Goal: Task Accomplishment & Management: Manage account settings

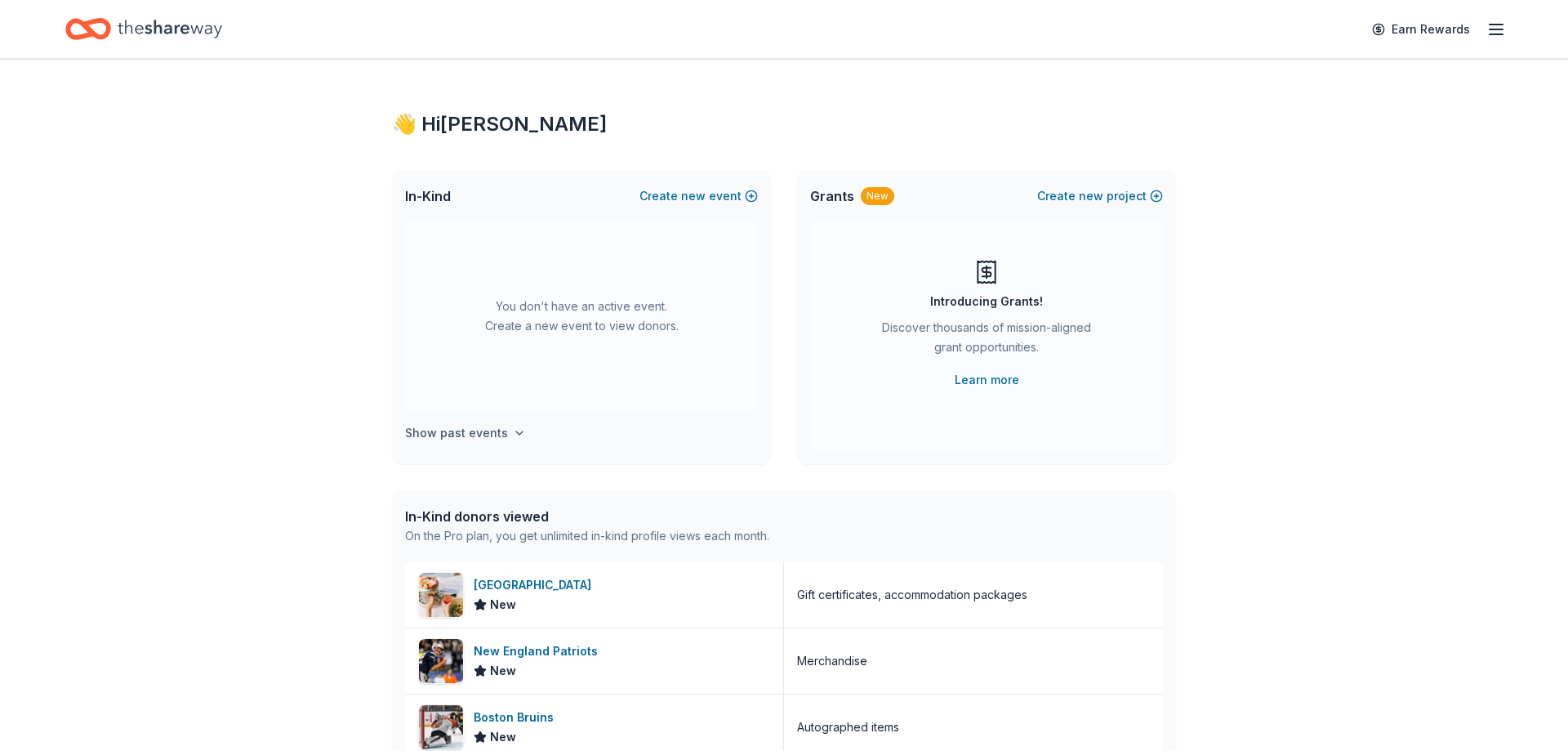
click at [474, 433] on h4 "Show past events" at bounding box center [456, 433] width 103 height 19
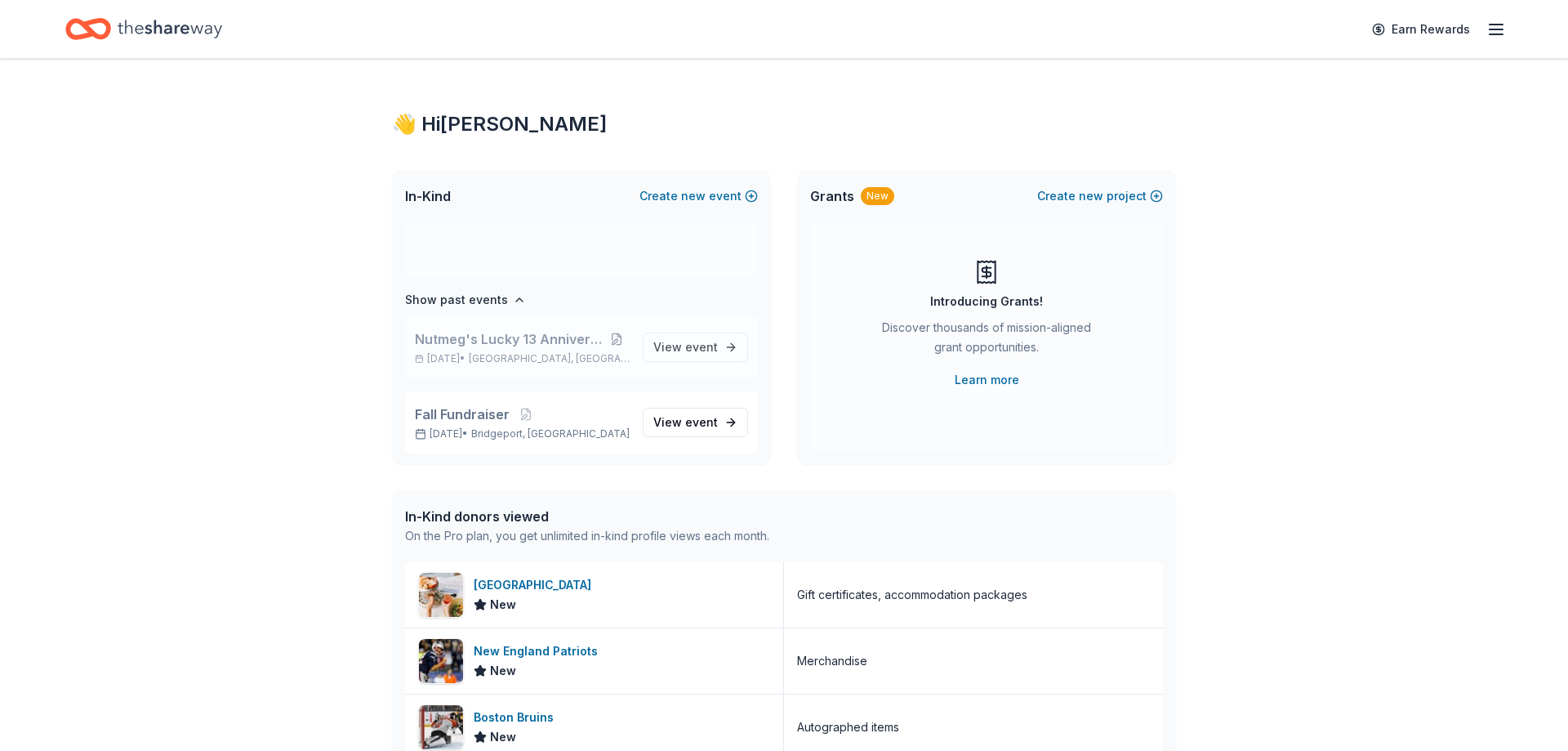
scroll to position [136, 0]
click at [516, 340] on span "Nutmeg's Lucky 13 Anniversary Event" at bounding box center [509, 336] width 189 height 19
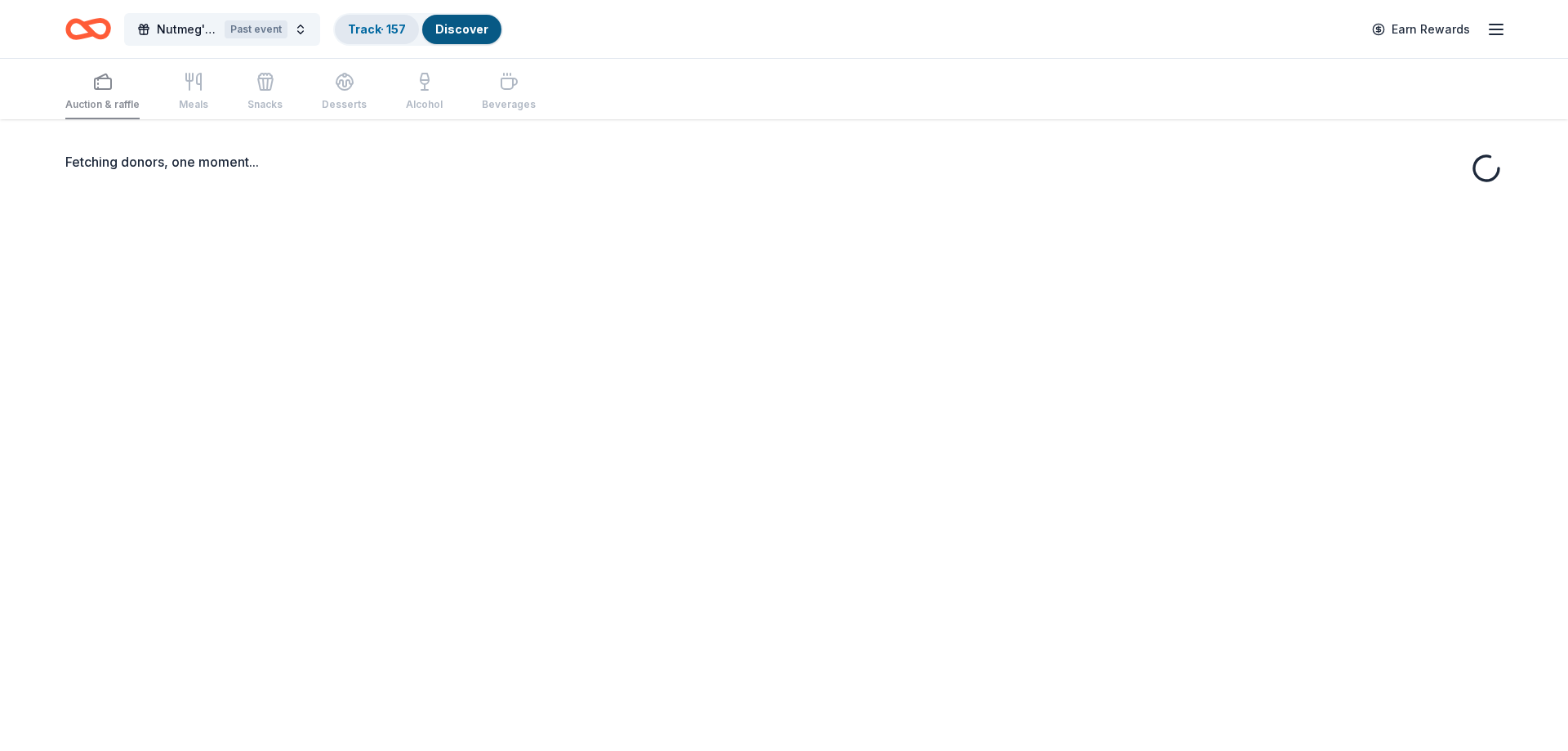
click at [406, 33] on link "Track · 157" at bounding box center [377, 29] width 58 height 14
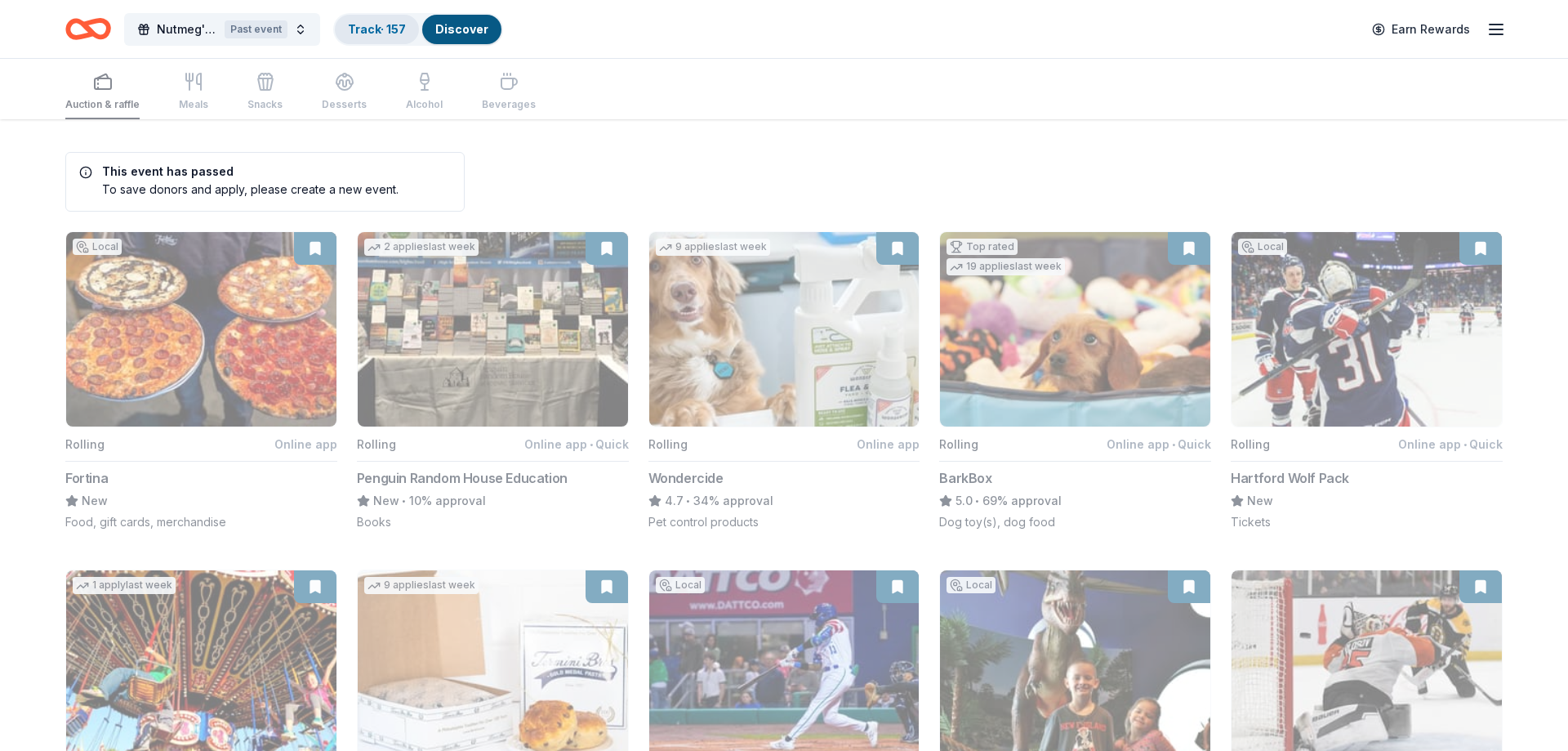
click at [402, 29] on link "Track · 157" at bounding box center [377, 29] width 58 height 14
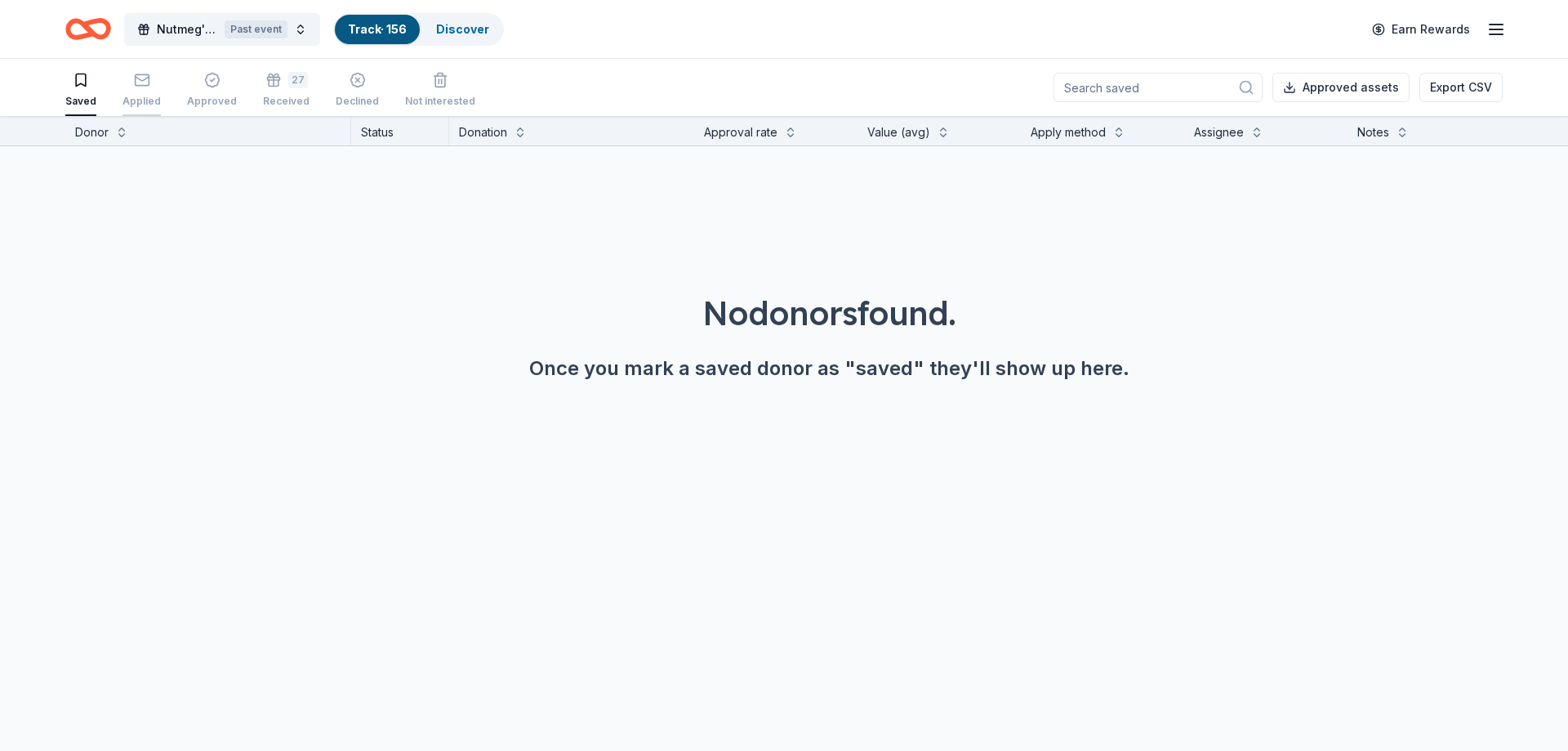
click at [134, 94] on div "Applied" at bounding box center [142, 90] width 39 height 36
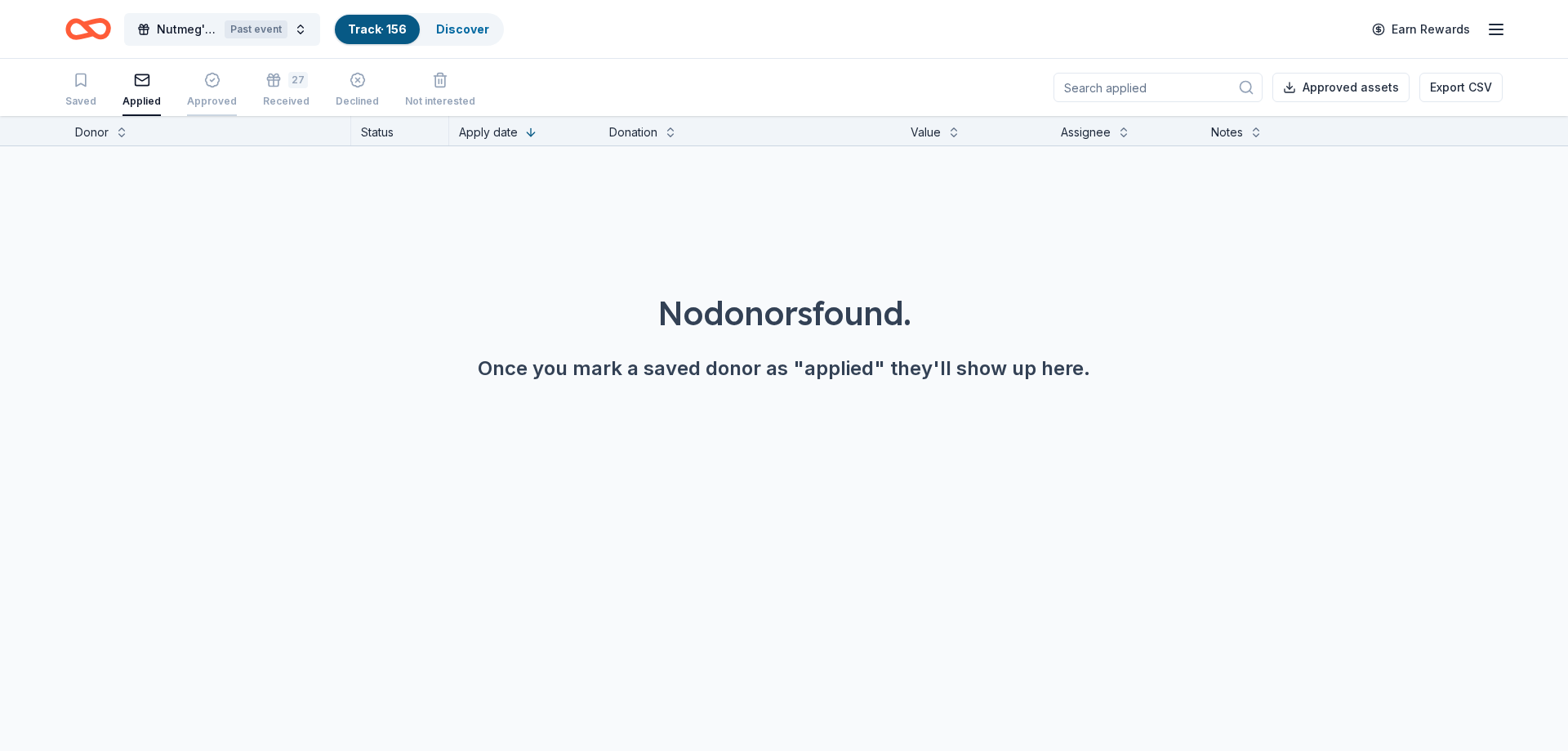
click at [213, 88] on div "Approved" at bounding box center [212, 90] width 50 height 36
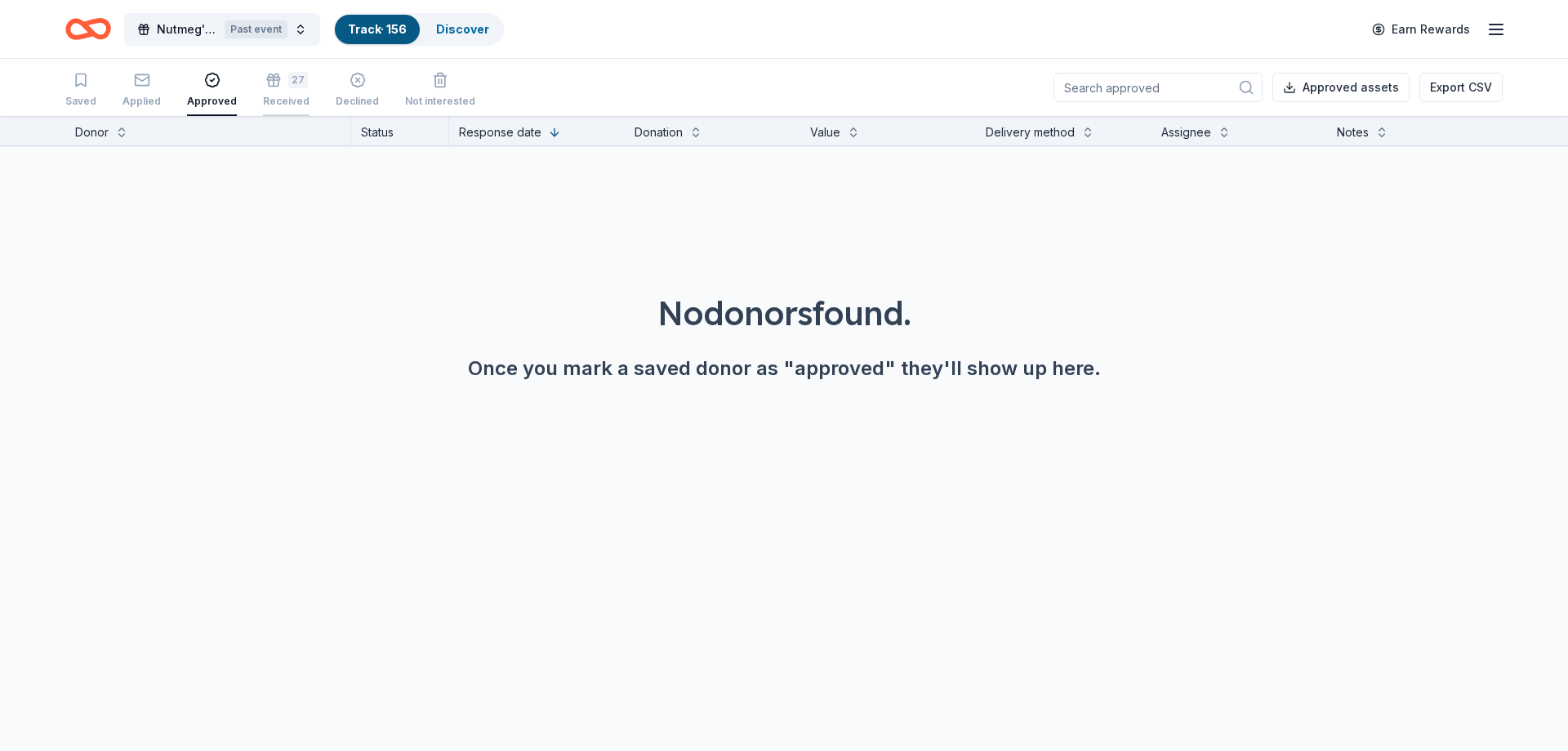
click at [268, 85] on icon "button" at bounding box center [273, 83] width 10 height 6
